Goal: Communication & Community: Answer question/provide support

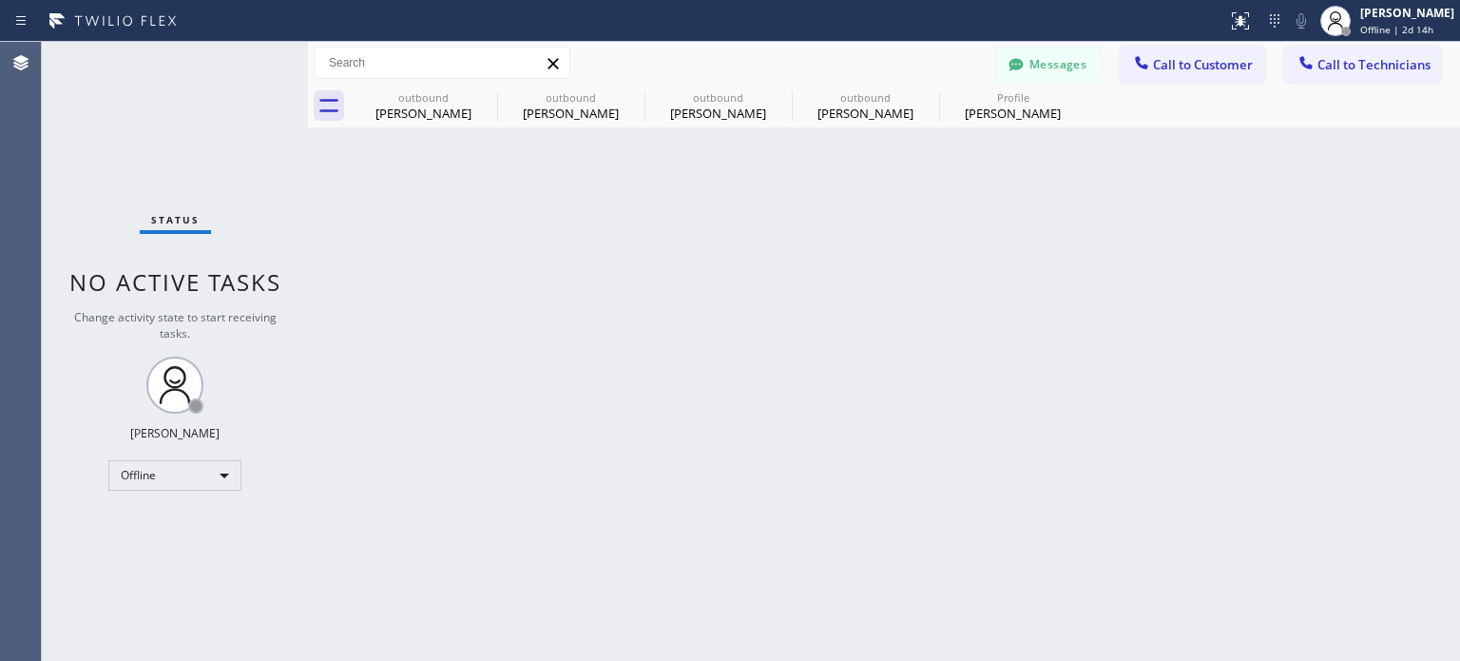
drag, startPoint x: 1348, startPoint y: 297, endPoint x: 1336, endPoint y: 290, distance: 13.2
click at [1348, 297] on div "Back to Dashboard Change Sender ID Customers Technicians DD Denis Dragon 09/26 …" at bounding box center [884, 351] width 1152 height 619
click at [1049, 60] on button "Messages" at bounding box center [1048, 65] width 105 height 36
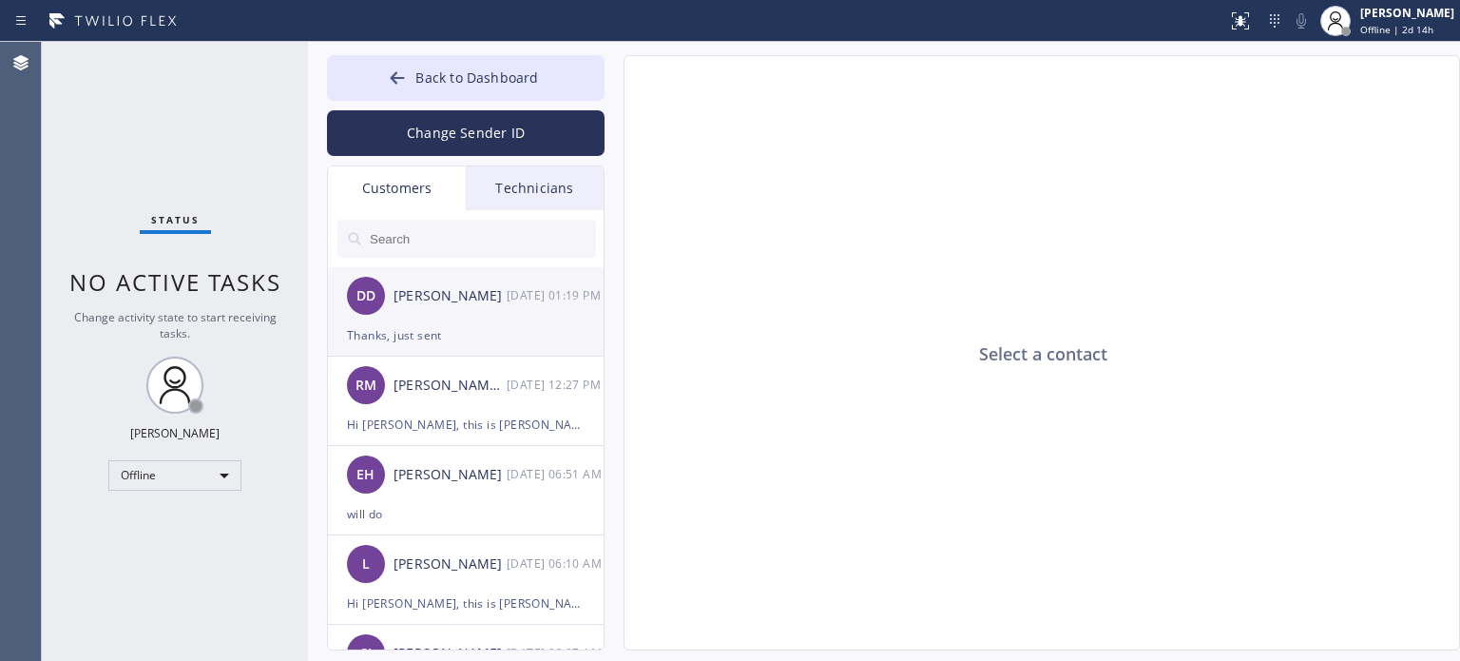
click at [460, 334] on div "Thanks, just sent" at bounding box center [466, 335] width 238 height 22
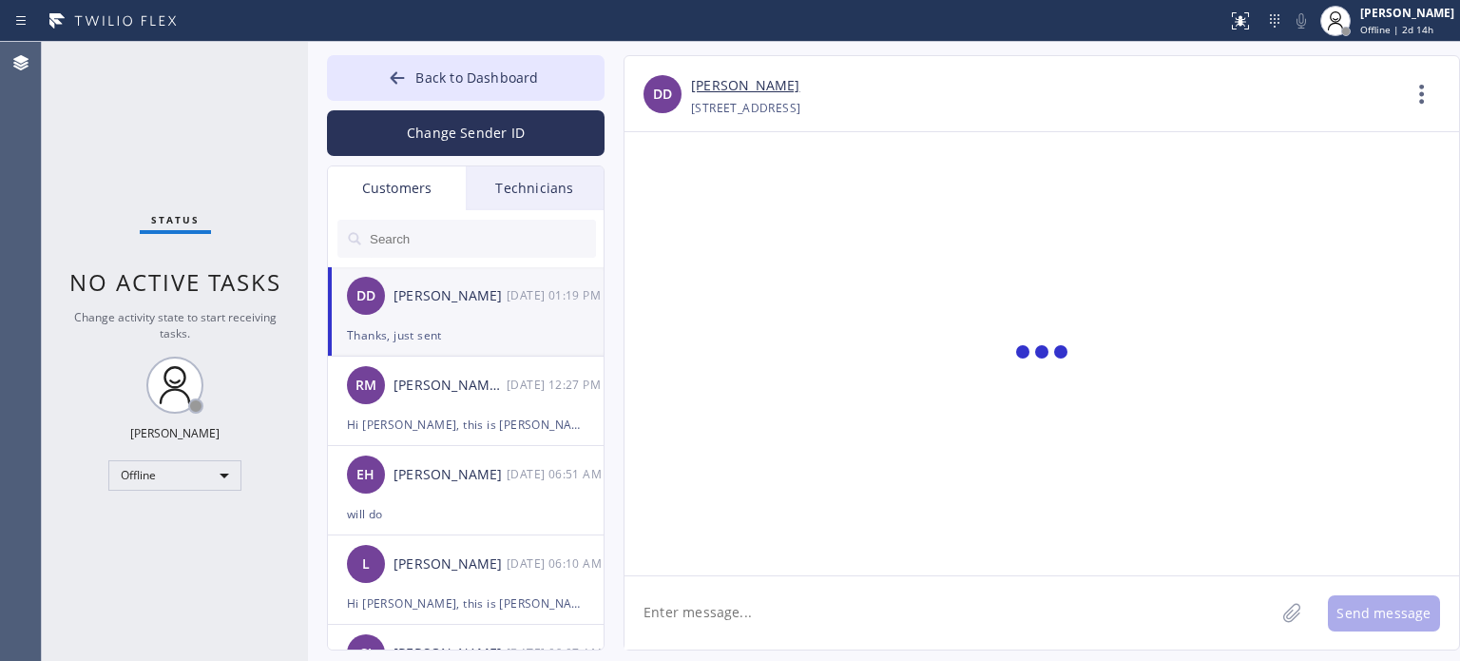
scroll to position [1526, 0]
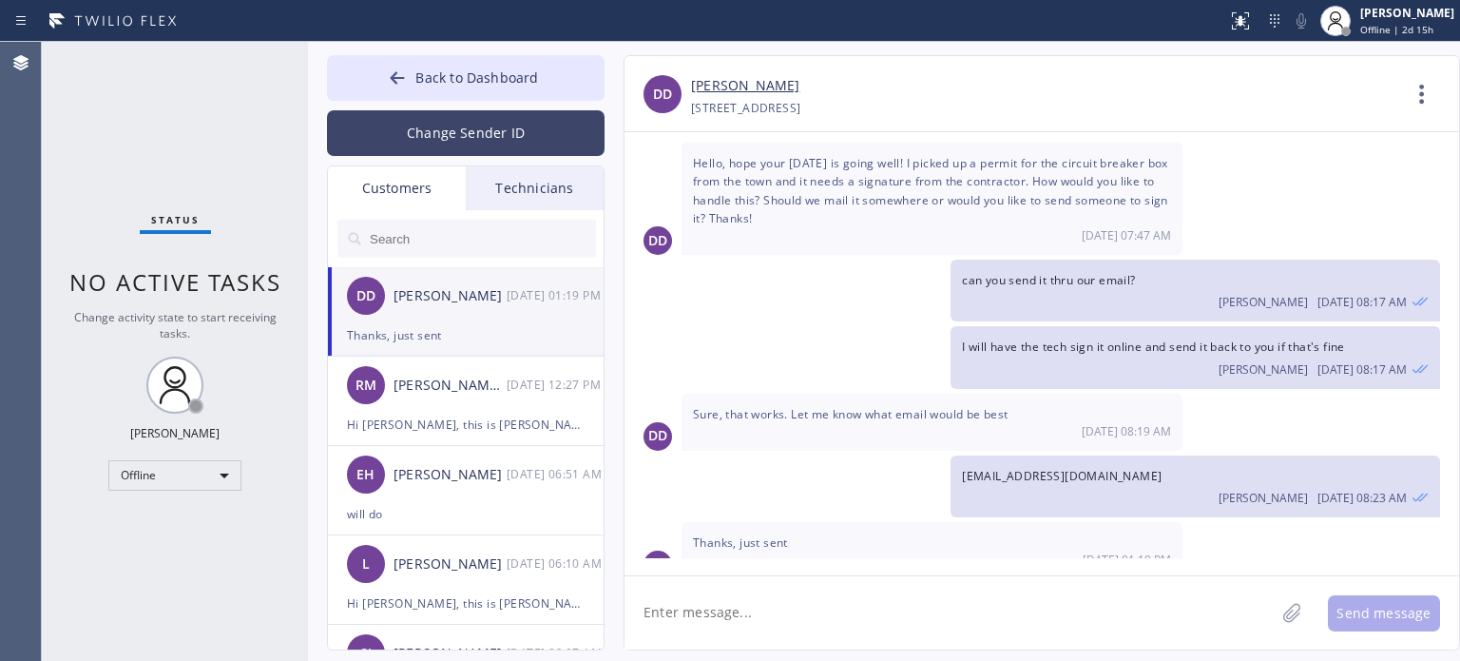
click at [441, 134] on button "Change Sender ID" at bounding box center [466, 133] width 278 height 46
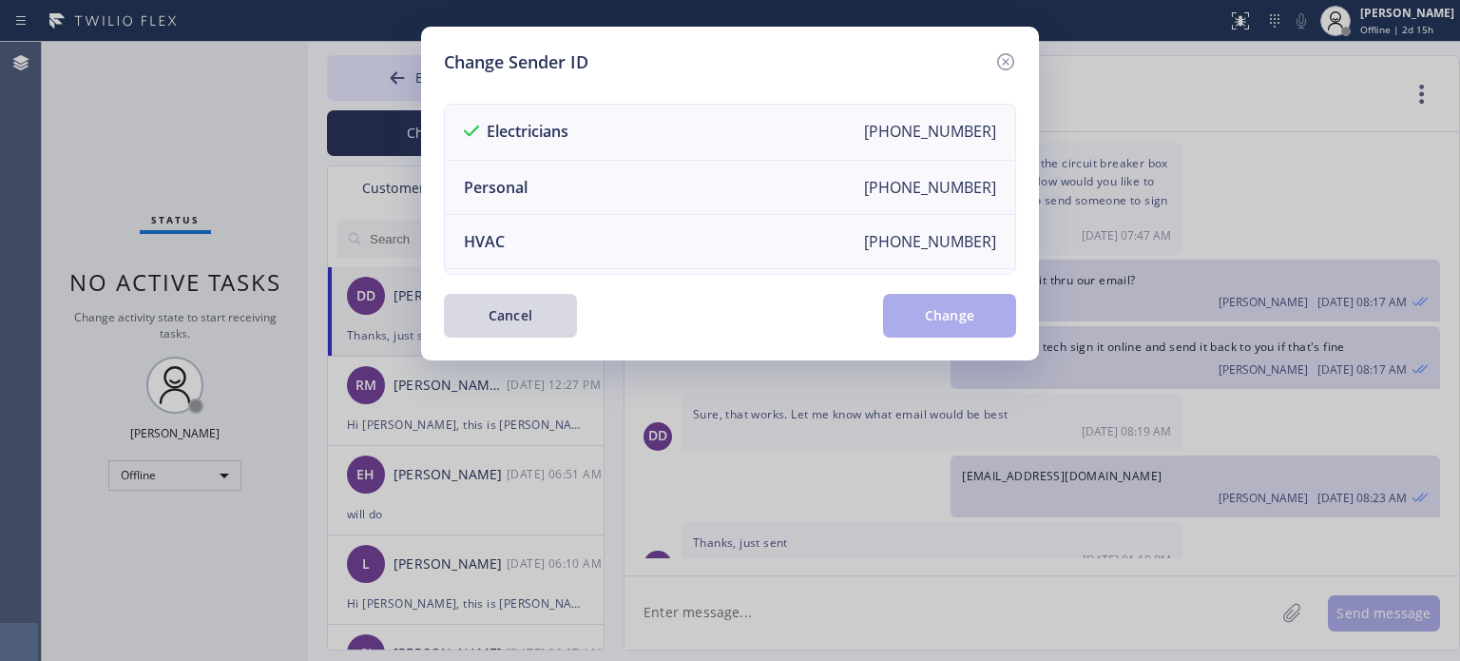
drag, startPoint x: 521, startPoint y: 310, endPoint x: 470, endPoint y: 266, distance: 66.7
click at [519, 306] on button "Cancel" at bounding box center [510, 316] width 133 height 44
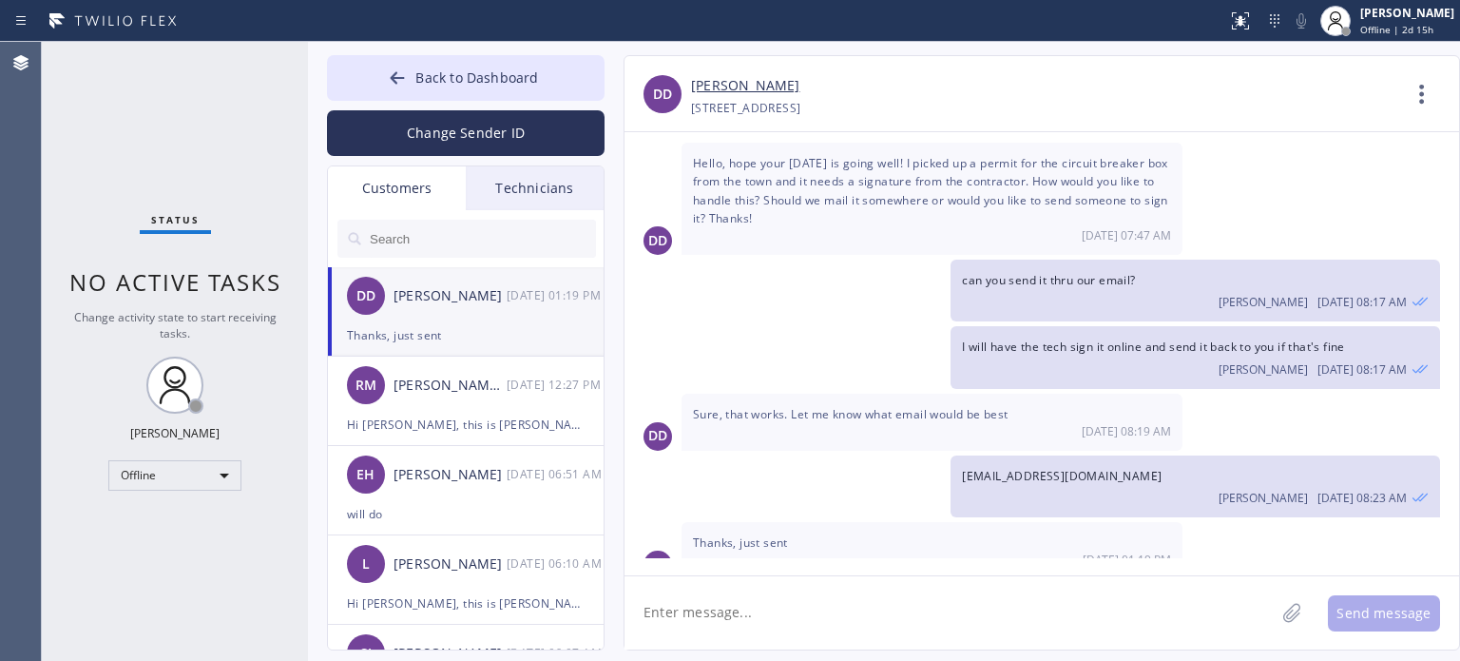
click at [454, 251] on input "text" at bounding box center [482, 239] width 228 height 38
click at [449, 240] on input "text" at bounding box center [482, 239] width 228 height 38
click at [383, 227] on input "text" at bounding box center [482, 239] width 228 height 38
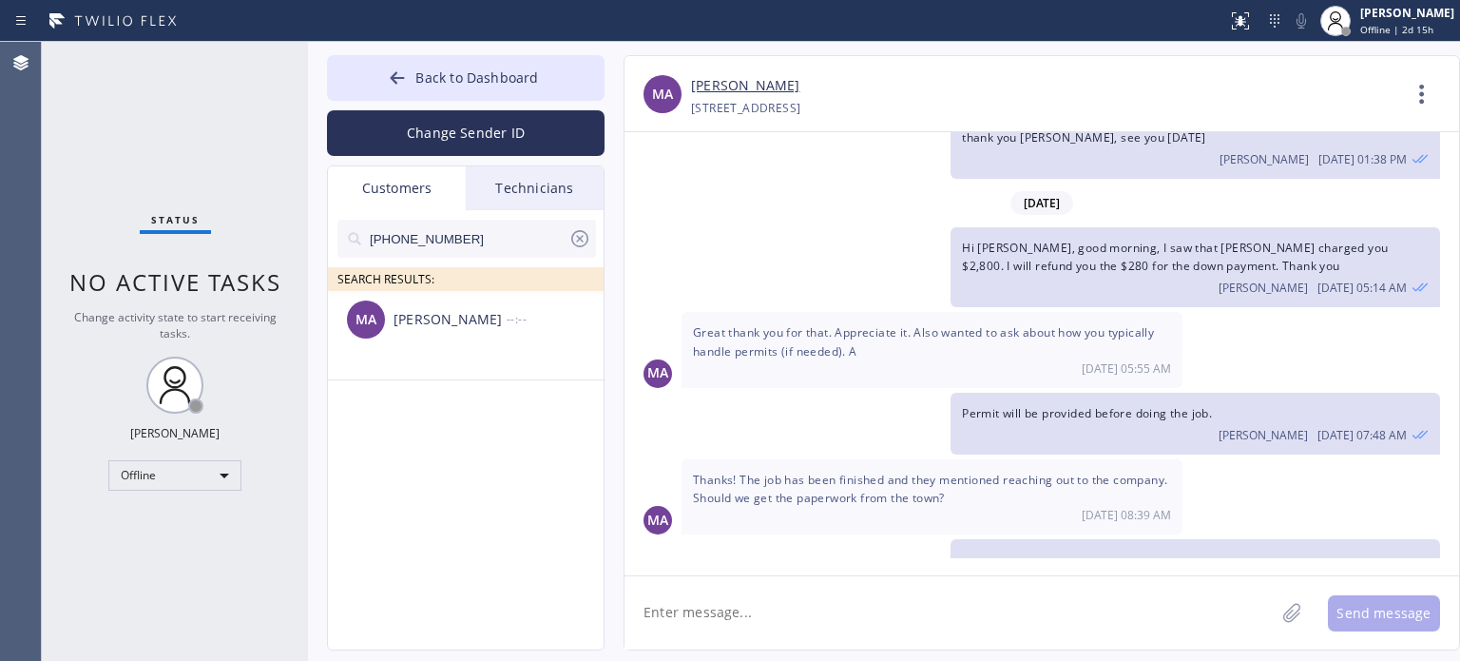
scroll to position [861, 0]
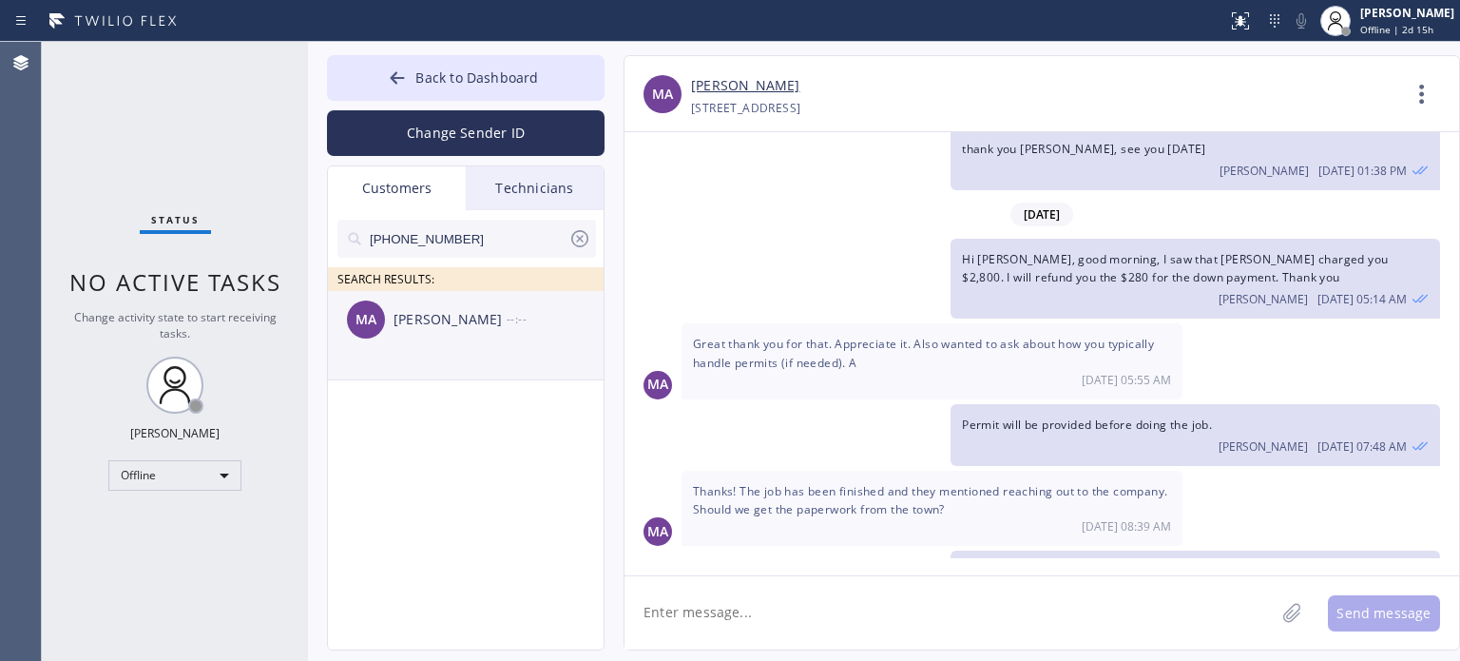
click at [468, 329] on div "Matthew Adler" at bounding box center [449, 320] width 113 height 22
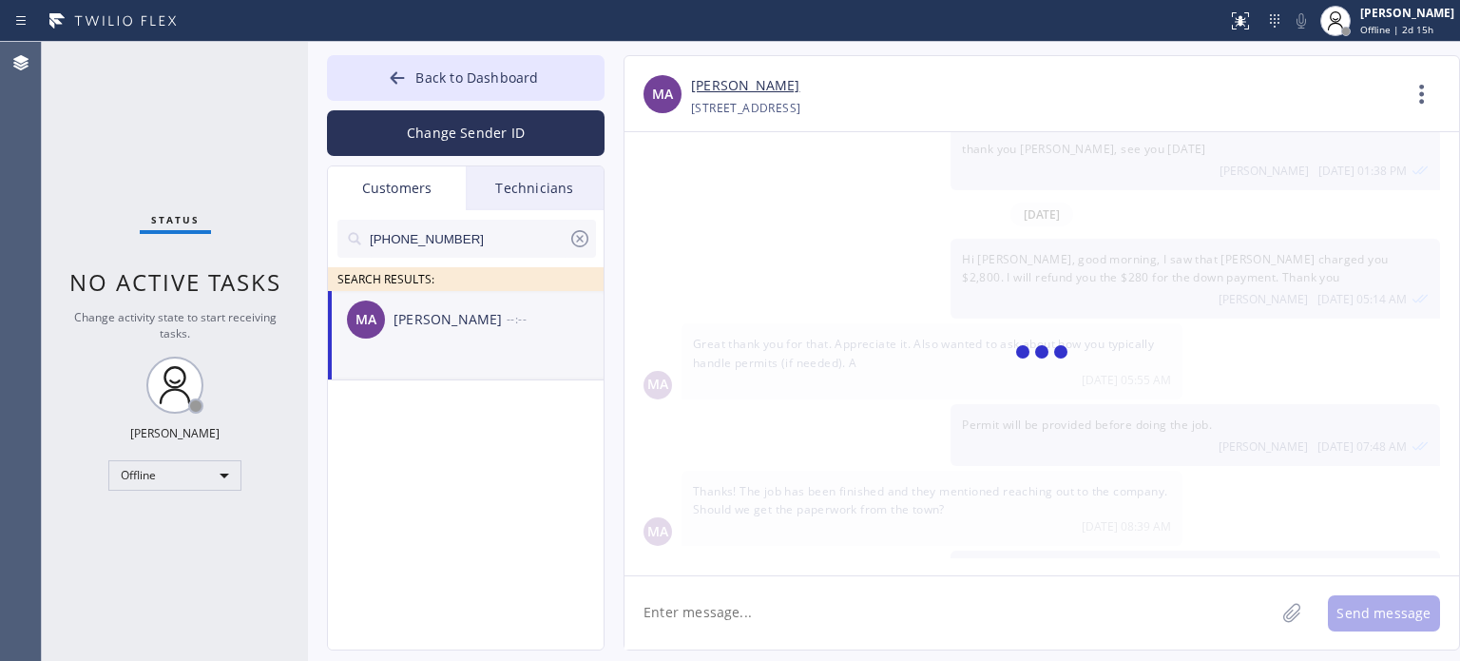
scroll to position [951, 0]
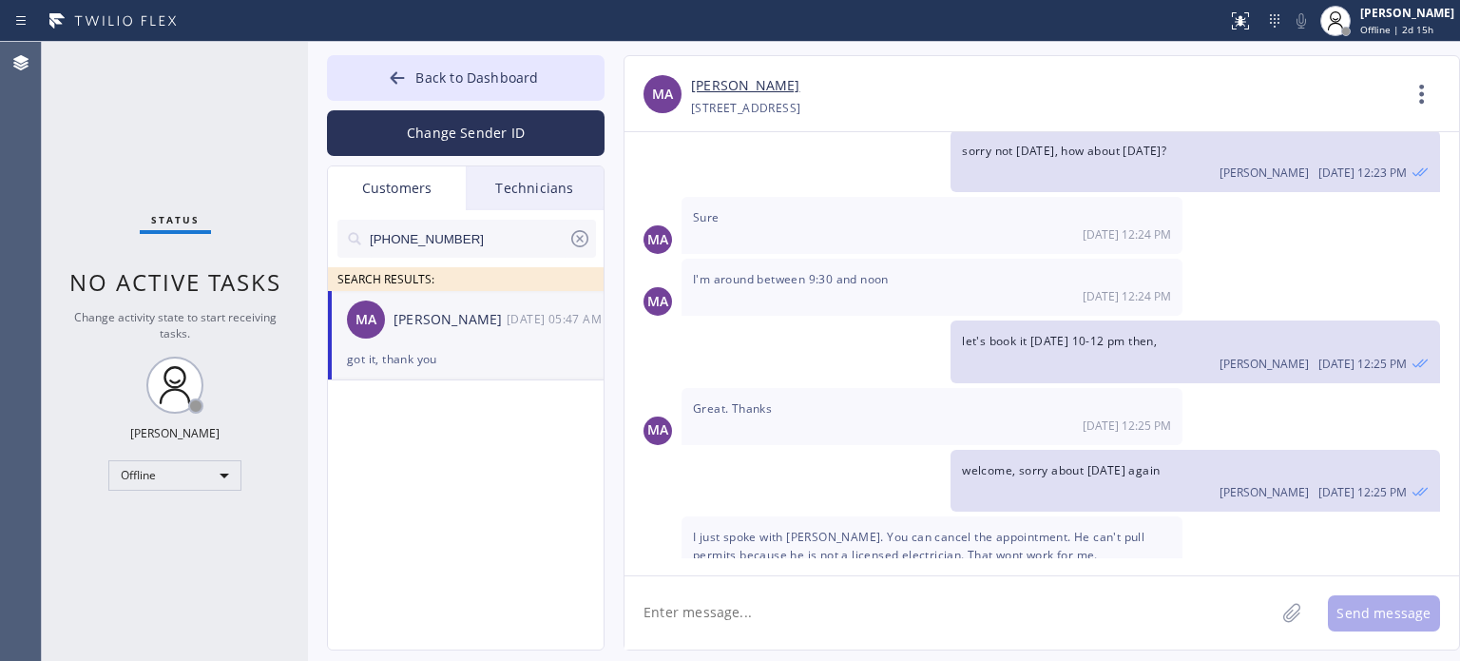
click at [782, 613] on textarea at bounding box center [949, 612] width 650 height 73
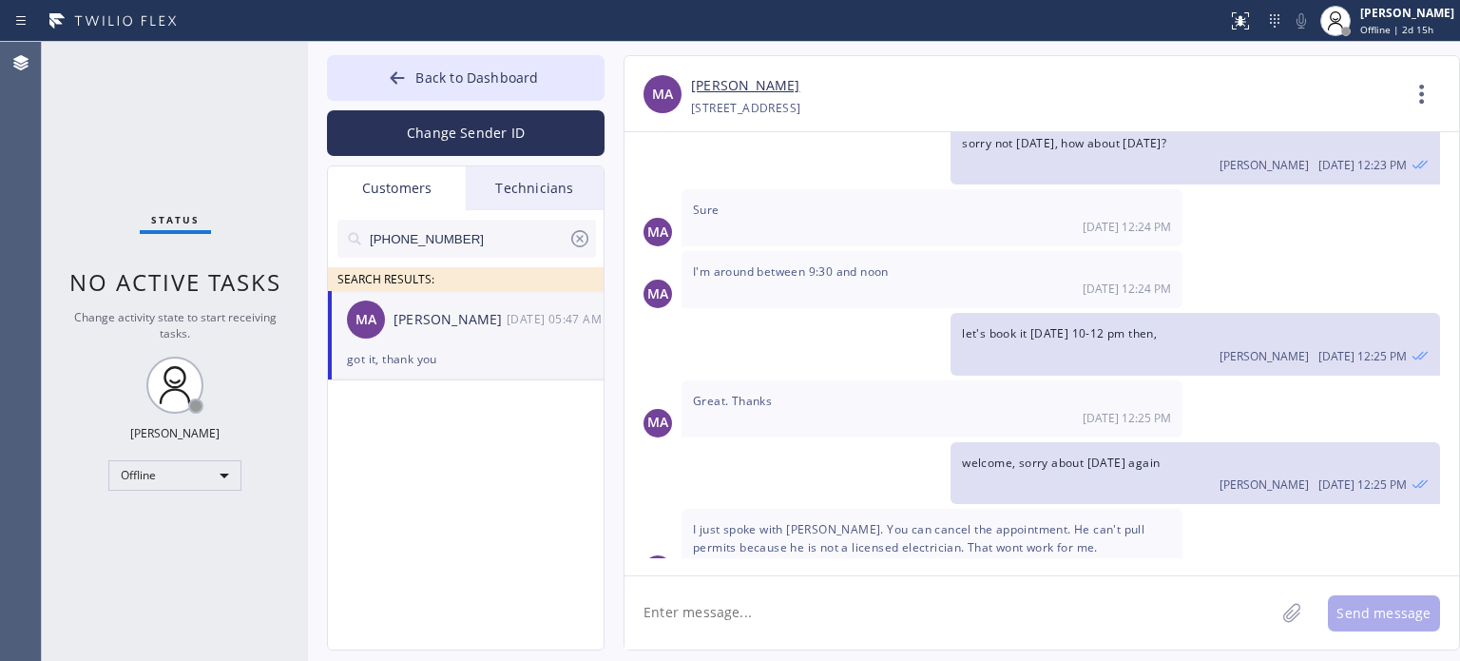
scroll to position [1079, 0]
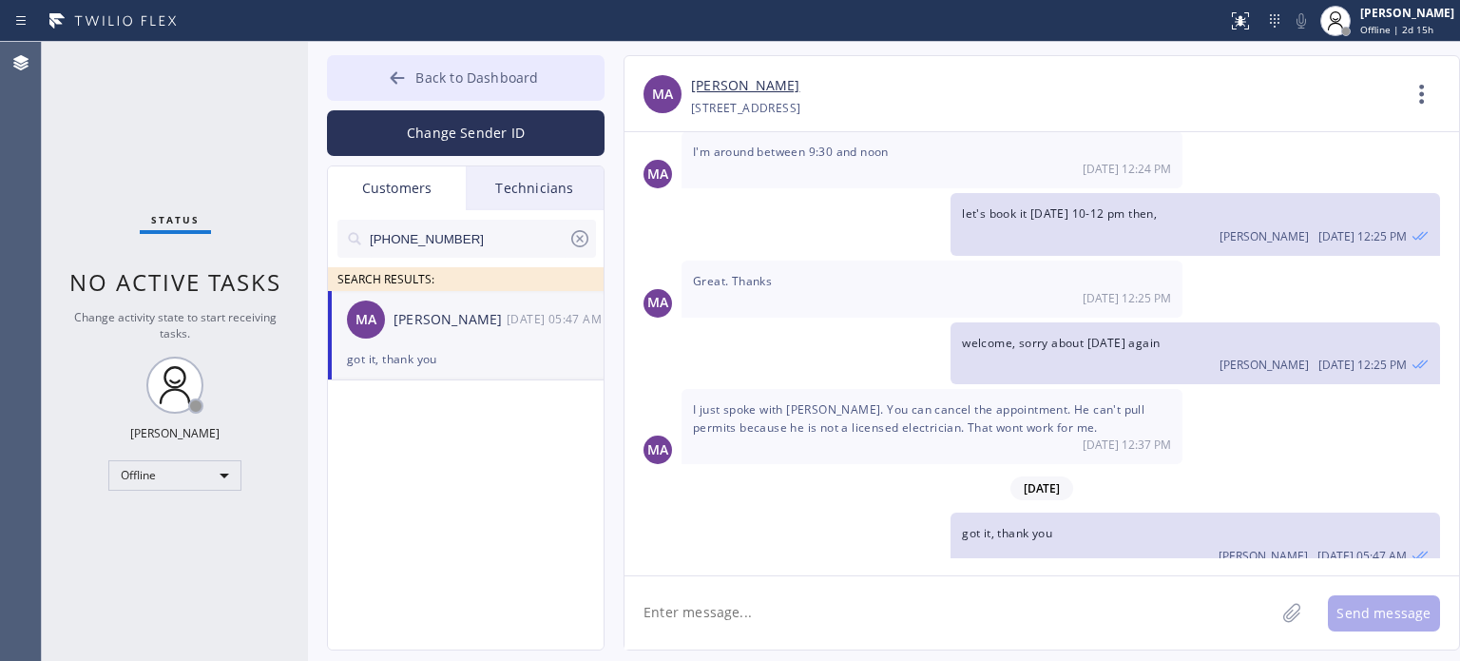
click at [424, 71] on span "Back to Dashboard" at bounding box center [476, 77] width 123 height 18
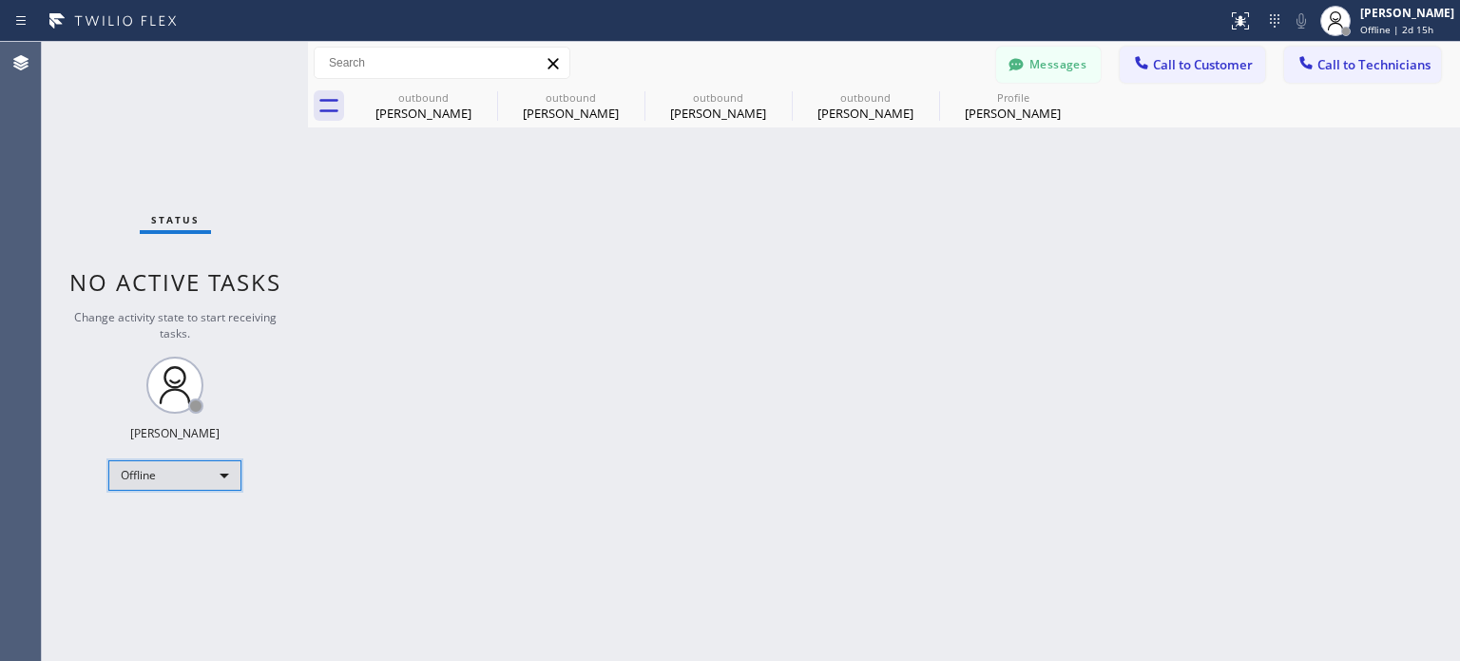
click at [186, 470] on div "Offline" at bounding box center [174, 475] width 133 height 30
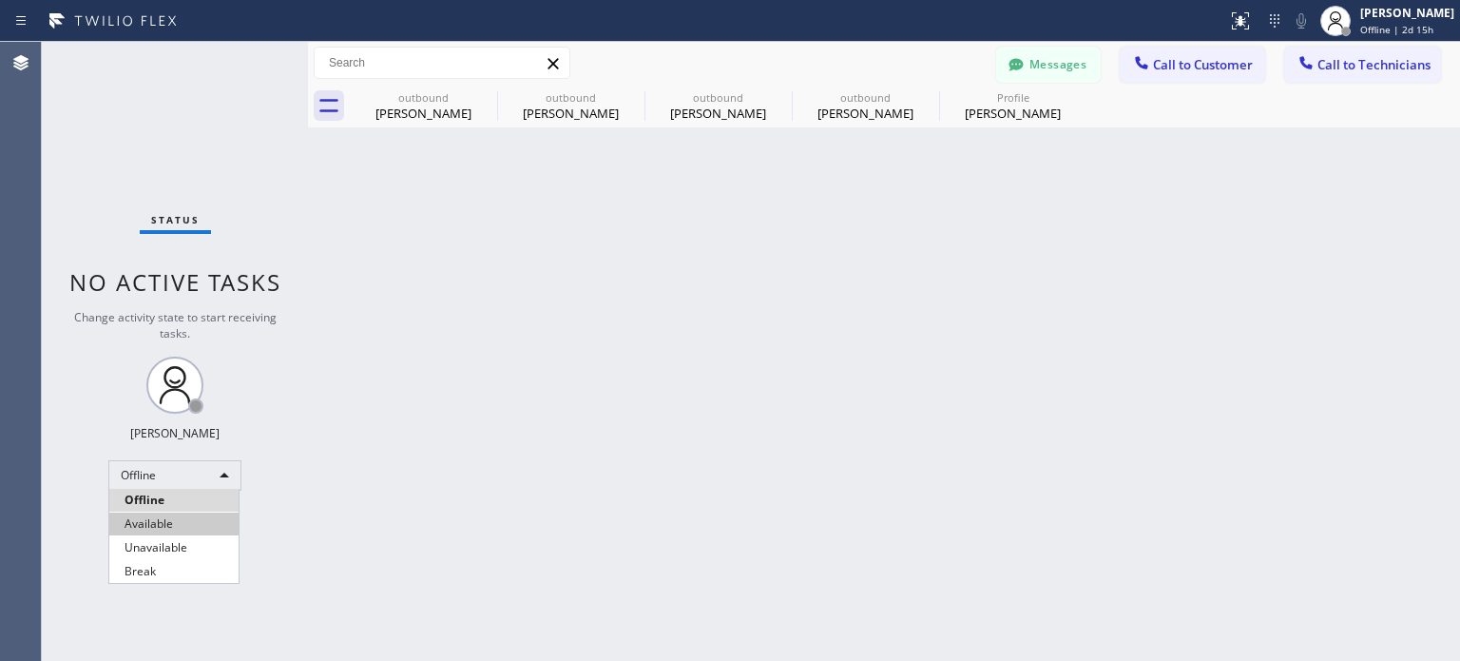
click at [152, 523] on li "Available" at bounding box center [173, 523] width 129 height 23
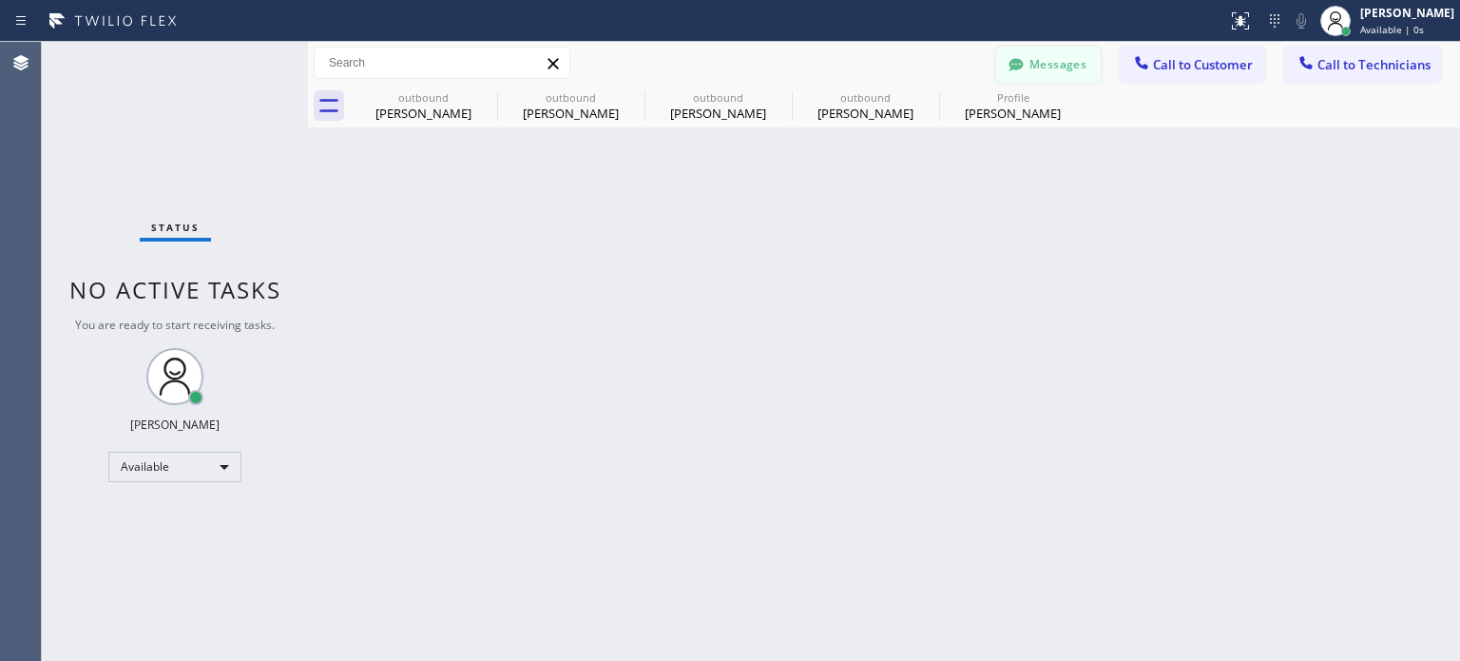
click at [1073, 70] on button "Messages" at bounding box center [1048, 65] width 105 height 36
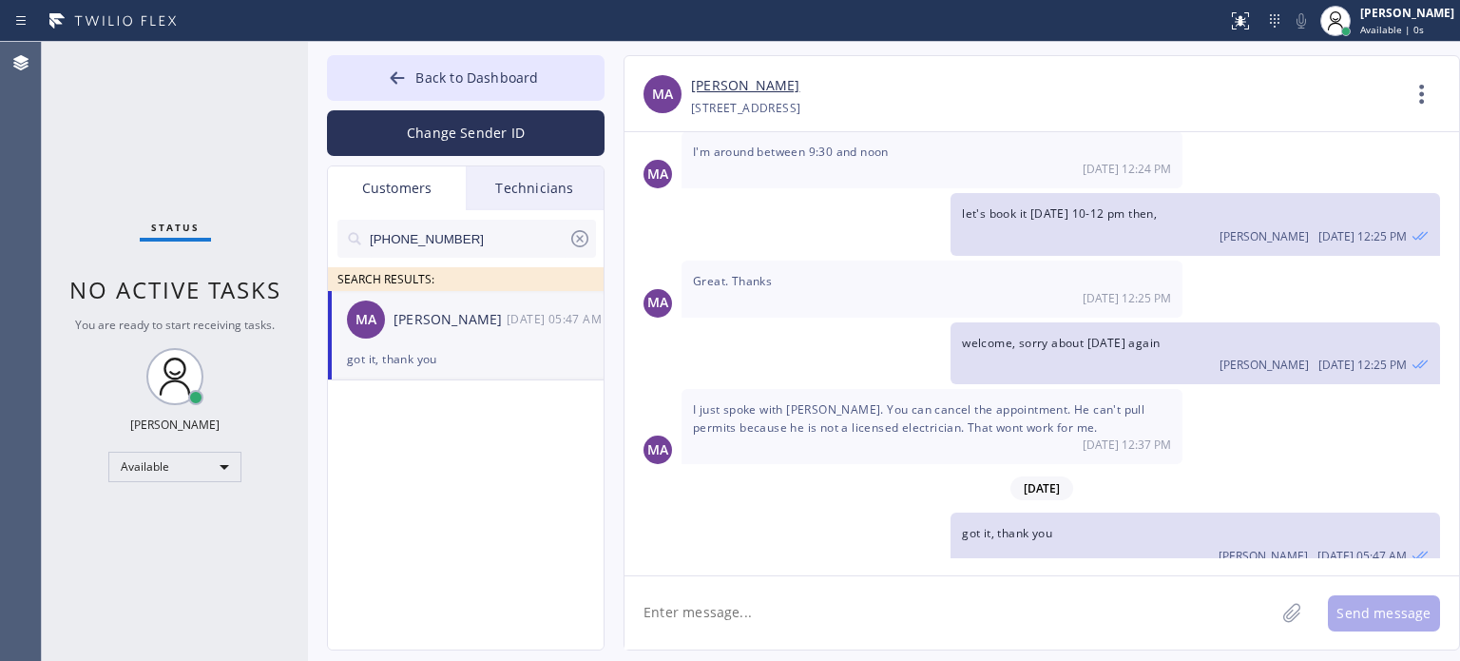
click at [572, 239] on icon at bounding box center [579, 238] width 17 height 17
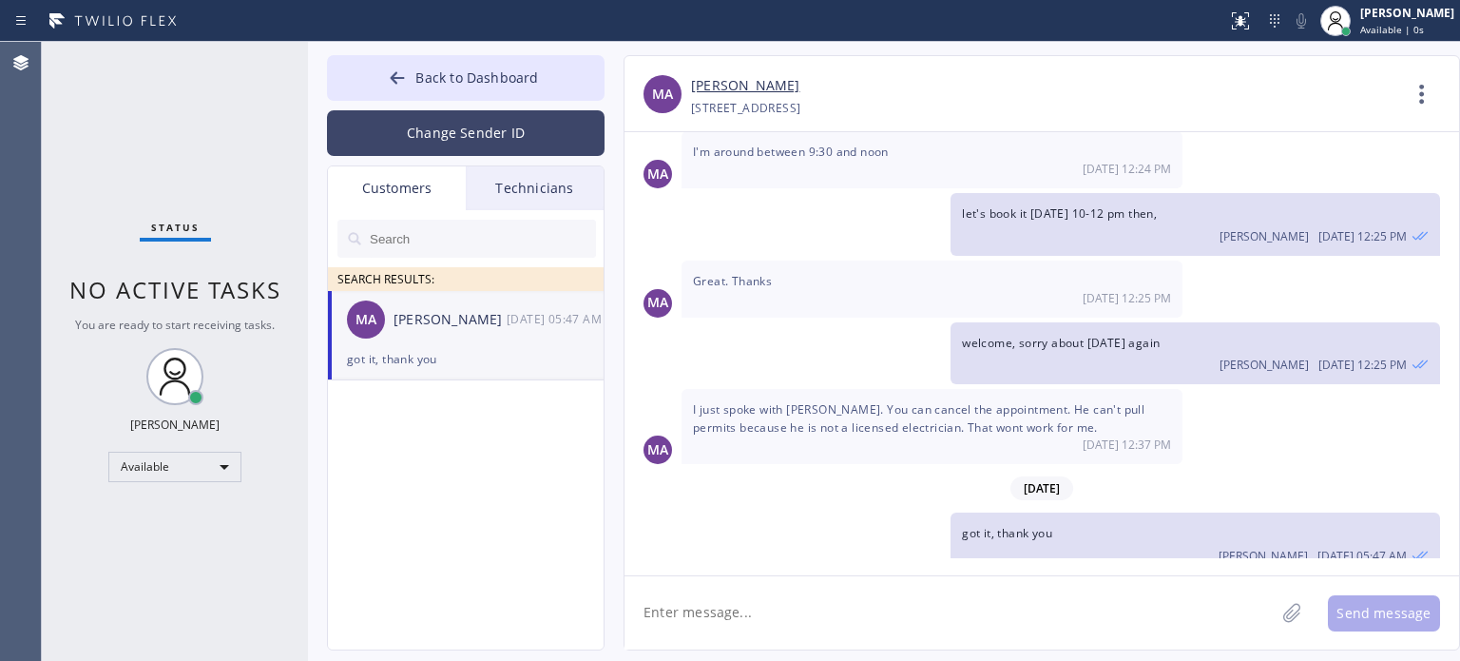
click at [464, 141] on button "Change Sender ID" at bounding box center [466, 133] width 278 height 46
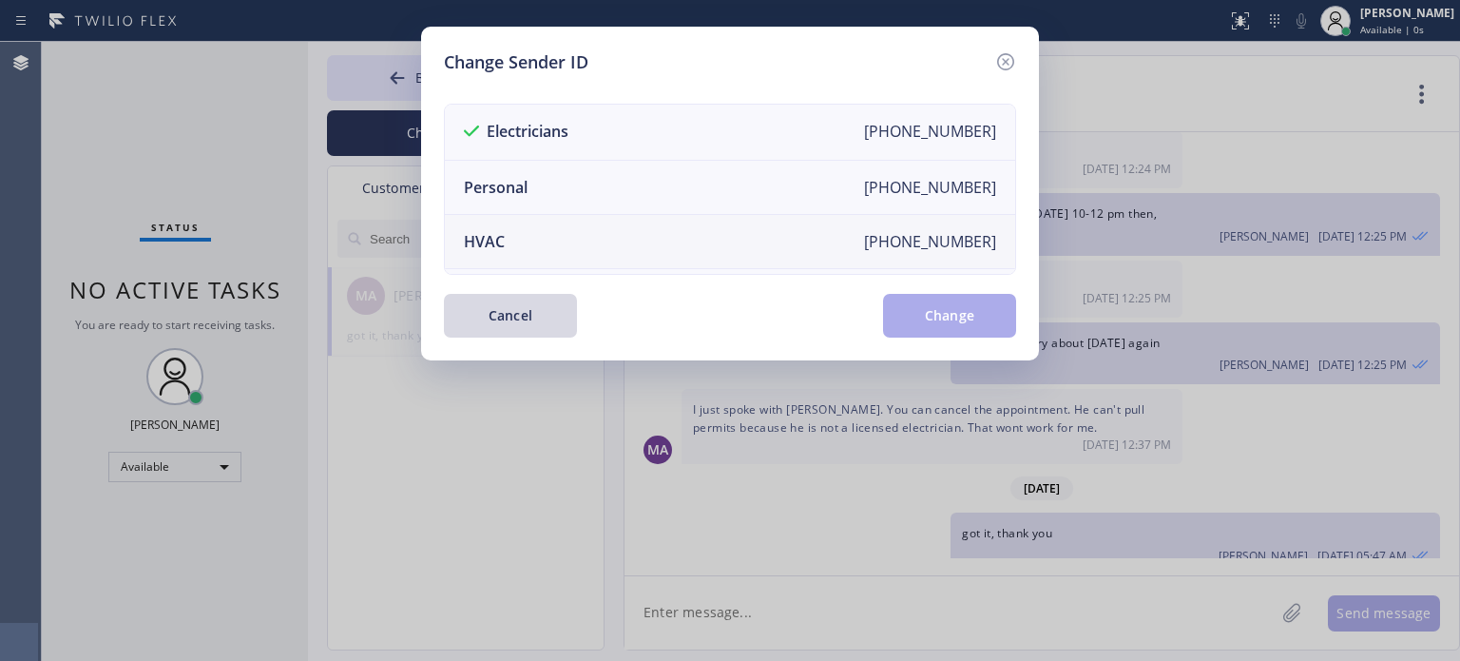
click at [500, 236] on div "HVAC" at bounding box center [484, 241] width 41 height 21
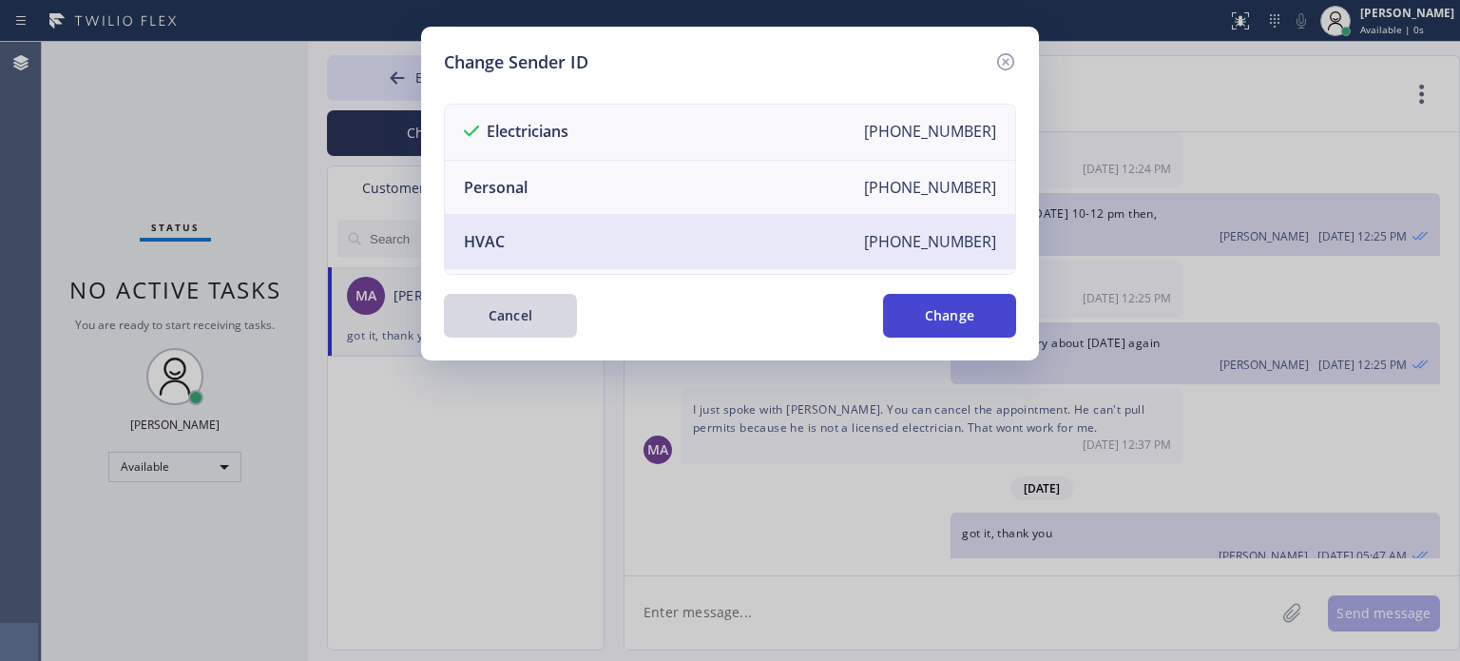
click at [904, 318] on button "Change" at bounding box center [949, 316] width 133 height 44
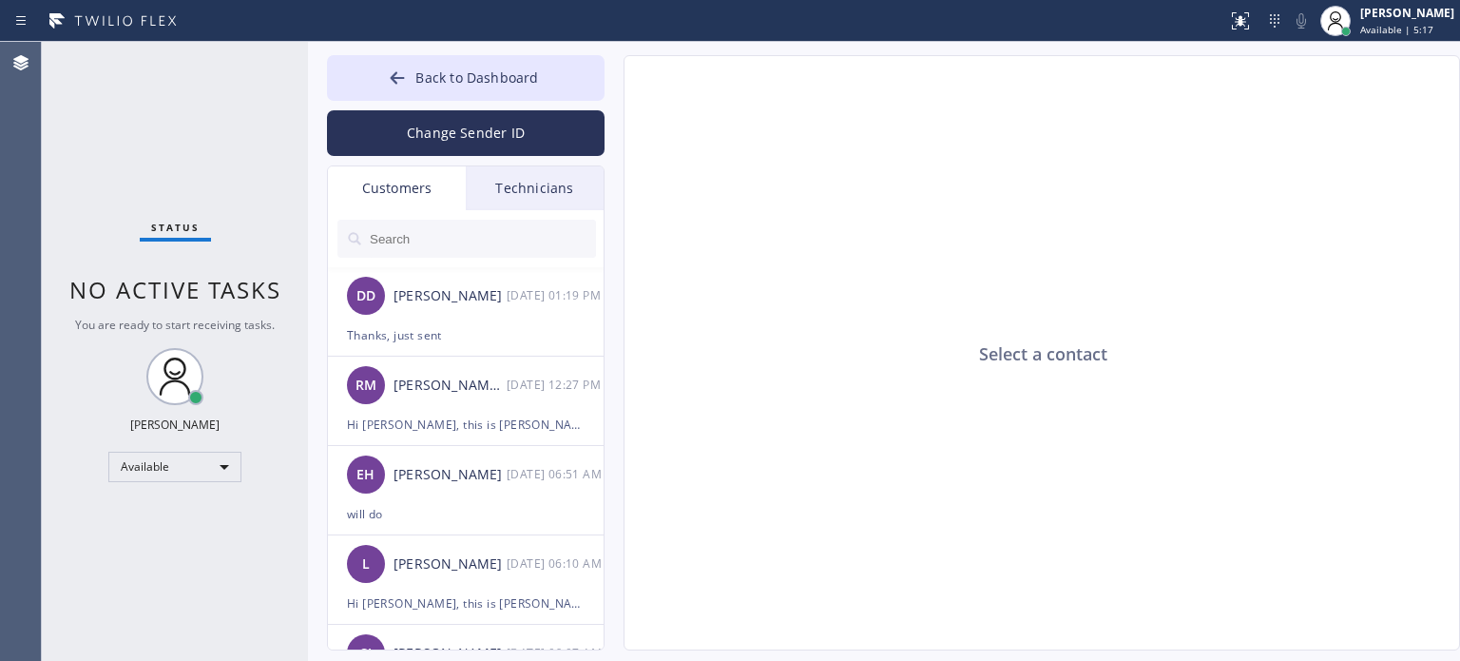
click at [844, 404] on div "Select a contact" at bounding box center [1042, 353] width 836 height 595
